Goal: Navigation & Orientation: Find specific page/section

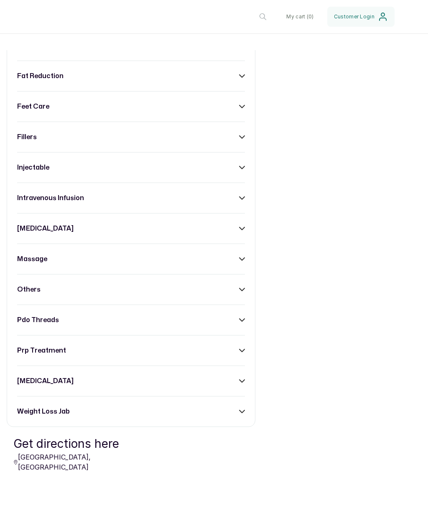
scroll to position [465, 0]
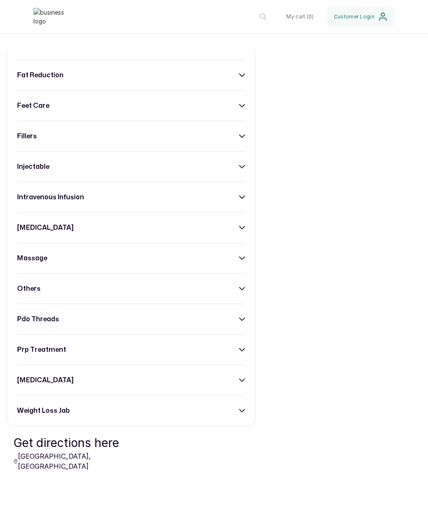
click at [241, 48] on icon at bounding box center [242, 45] width 6 height 6
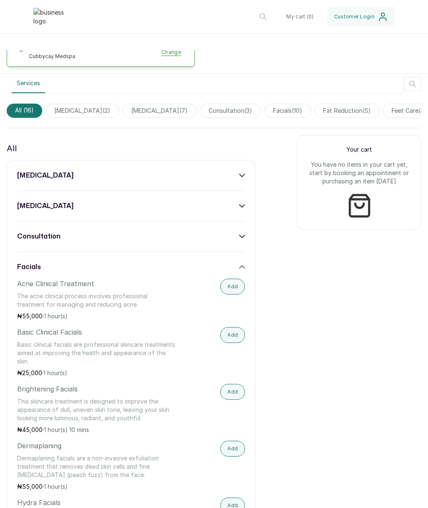
scroll to position [266, 0]
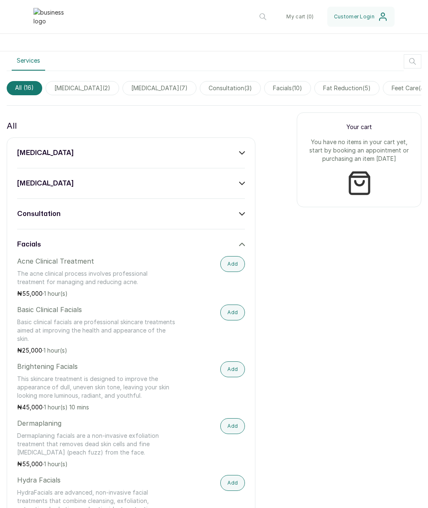
click at [237, 249] on div "facials" at bounding box center [131, 244] width 228 height 10
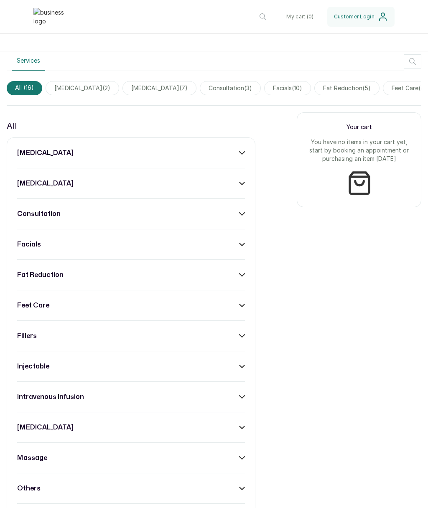
click at [236, 219] on div "consultation" at bounding box center [131, 214] width 228 height 10
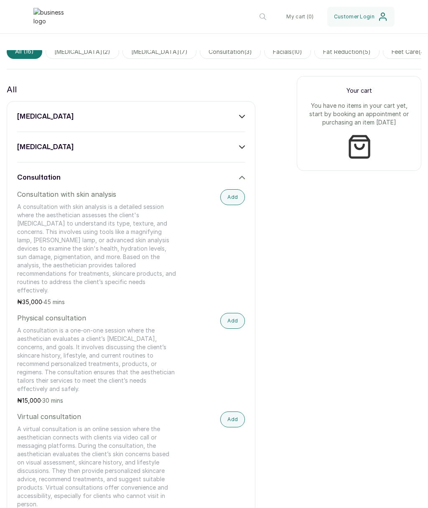
scroll to position [301, 0]
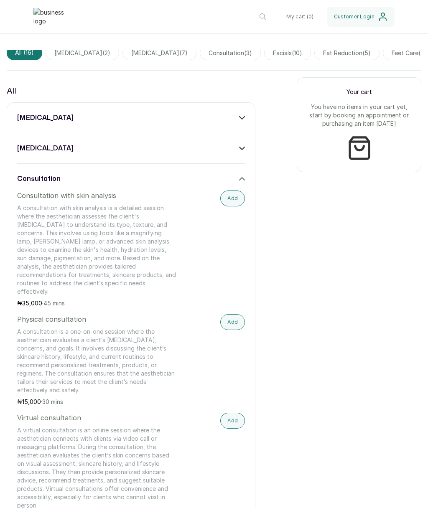
click at [242, 182] on icon at bounding box center [242, 179] width 6 height 6
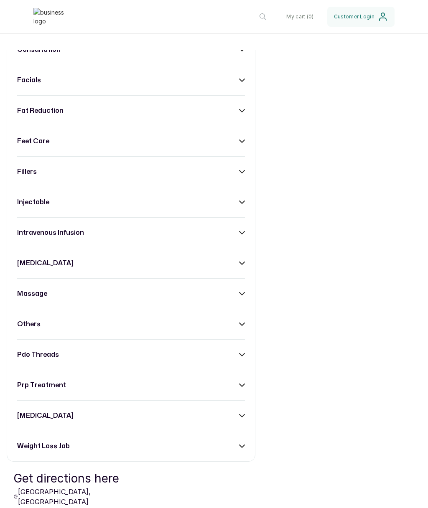
scroll to position [430, 0]
click at [239, 146] on div "feet care" at bounding box center [131, 141] width 228 height 10
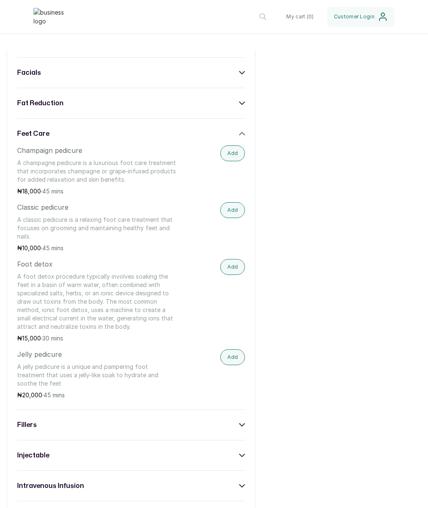
scroll to position [437, 0]
click at [243, 137] on icon at bounding box center [242, 135] width 6 height 6
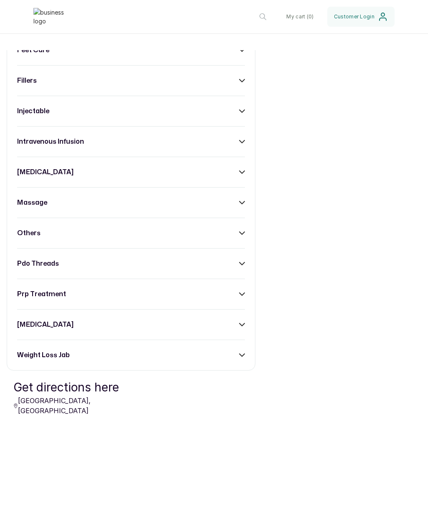
scroll to position [523, 0]
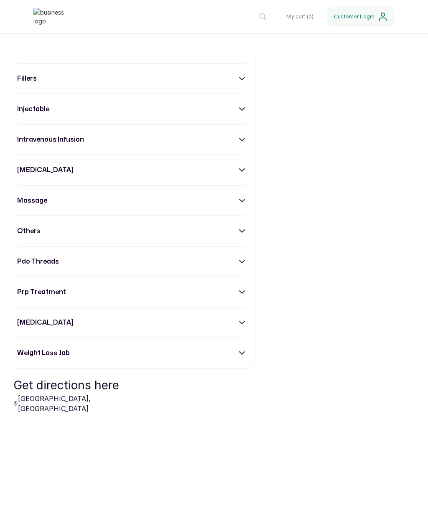
click at [235, 114] on div "injectable" at bounding box center [131, 109] width 228 height 10
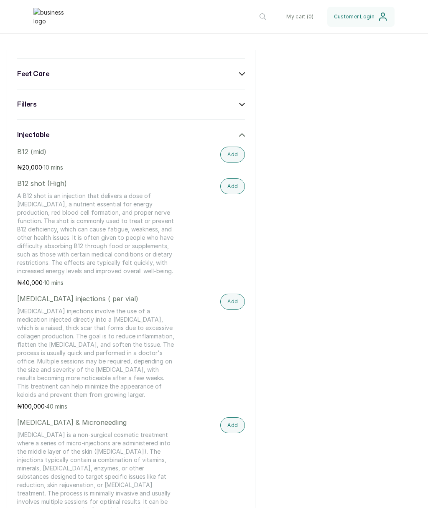
scroll to position [492, 0]
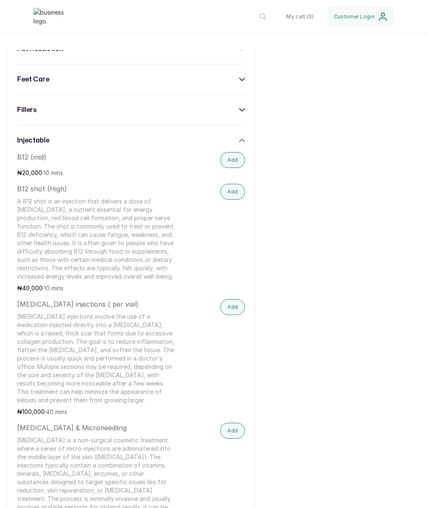
click at [243, 142] on icon at bounding box center [241, 140] width 5 height 3
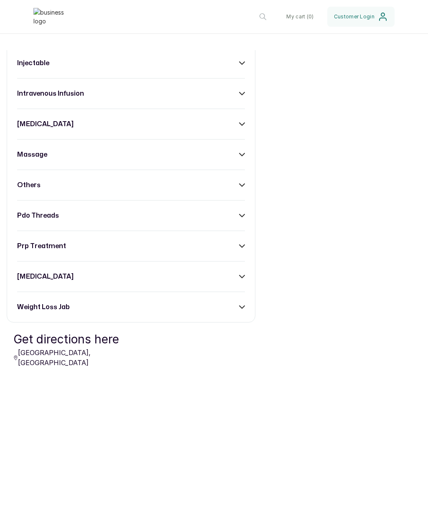
scroll to position [572, 0]
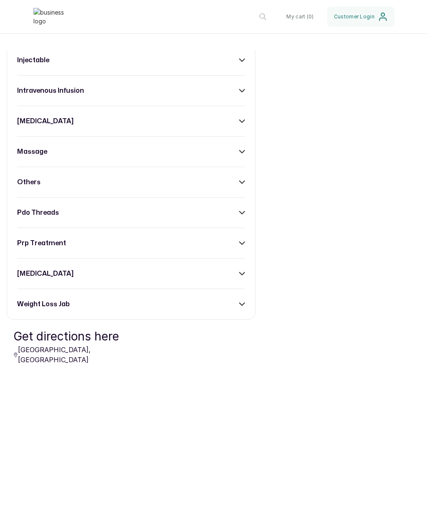
click at [245, 94] on icon at bounding box center [242, 91] width 6 height 6
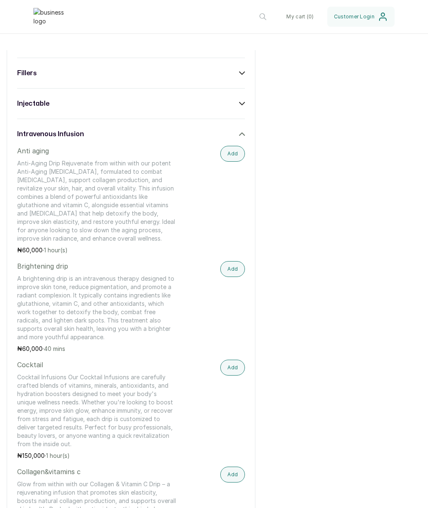
scroll to position [516, 0]
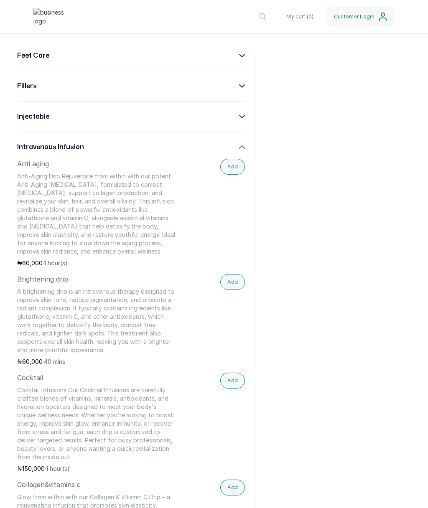
click at [247, 167] on div "[MEDICAL_DATA] [MEDICAL_DATA] consultation facials fat reduction feet care fill…" at bounding box center [131, 514] width 249 height 1252
click at [240, 150] on icon at bounding box center [242, 147] width 6 height 6
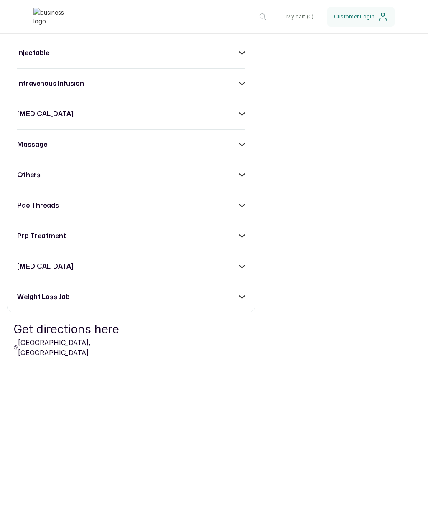
scroll to position [590, 0]
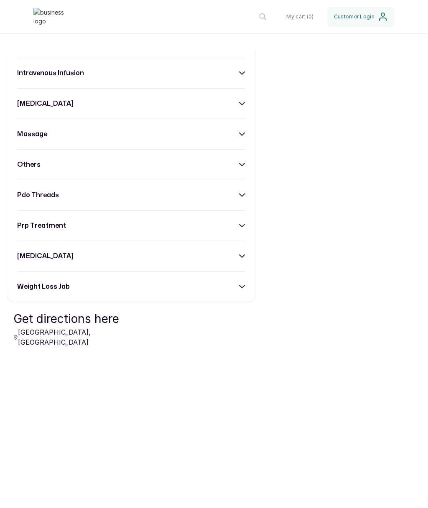
click at [238, 139] on div "massage" at bounding box center [131, 134] width 228 height 10
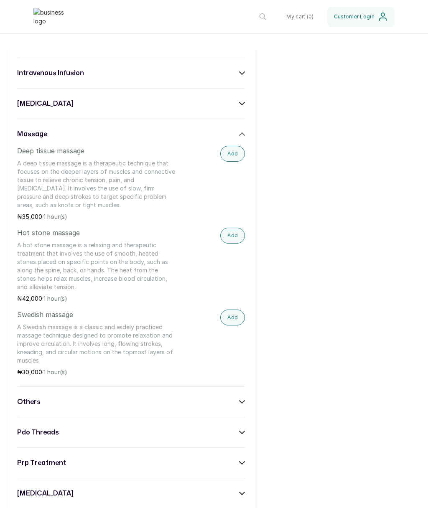
click at [238, 139] on div "massage" at bounding box center [131, 134] width 228 height 10
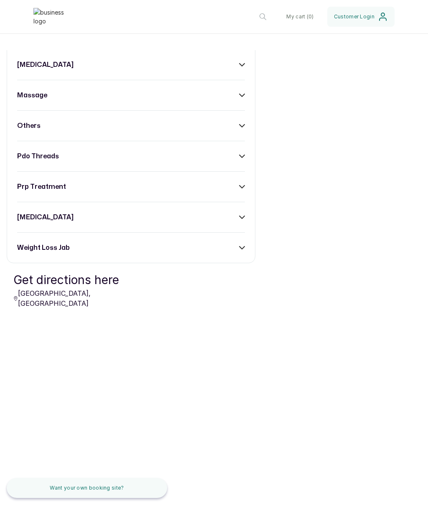
scroll to position [654, 0]
click at [242, 220] on icon at bounding box center [242, 217] width 6 height 6
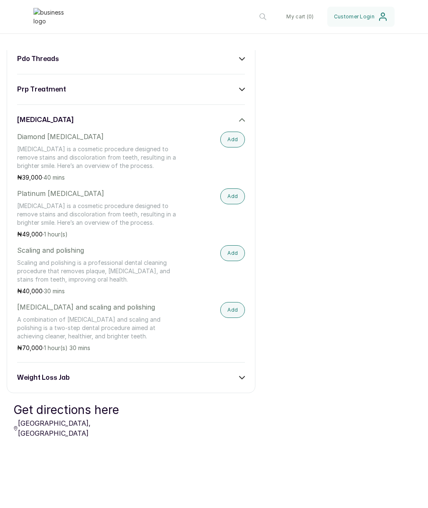
scroll to position [727, 0]
click at [240, 124] on div "[MEDICAL_DATA]" at bounding box center [131, 119] width 228 height 10
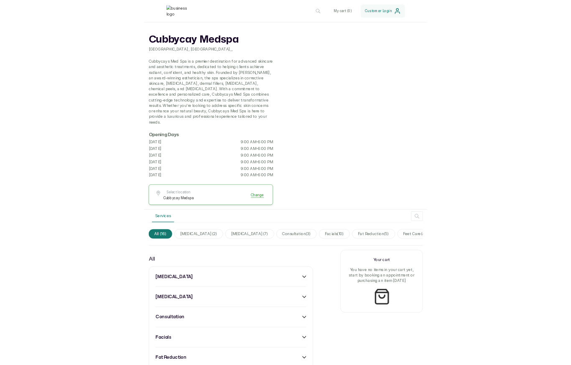
scroll to position [0, 0]
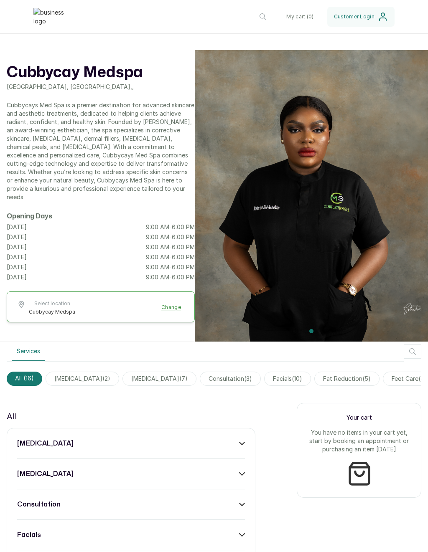
click at [6, 27] on header "Cubbycay Medspa Cubbycay Medspa Change My cart ( 0 ) Customer Login" at bounding box center [214, 17] width 428 height 34
